Goal: Information Seeking & Learning: Stay updated

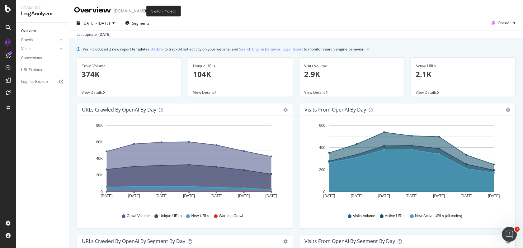
click at [147, 9] on span at bounding box center [151, 11] width 9 height 4
click at [150, 11] on icon "arrow-right-arrow-left" at bounding box center [152, 11] width 4 height 4
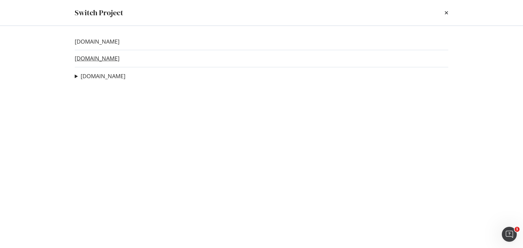
click at [100, 56] on link "[DOMAIN_NAME]" at bounding box center [97, 58] width 45 height 7
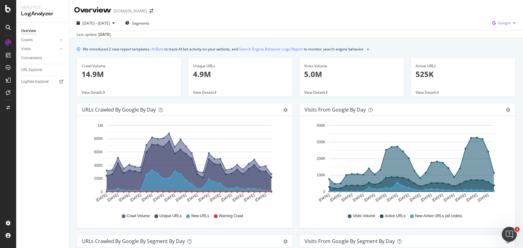
click at [502, 20] on div "Google" at bounding box center [504, 22] width 28 height 9
click at [496, 60] on span "OpenAI" at bounding box center [505, 59] width 23 height 6
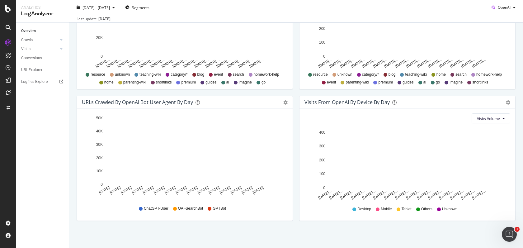
scroll to position [270, 0]
